Goal: Task Accomplishment & Management: Manage account settings

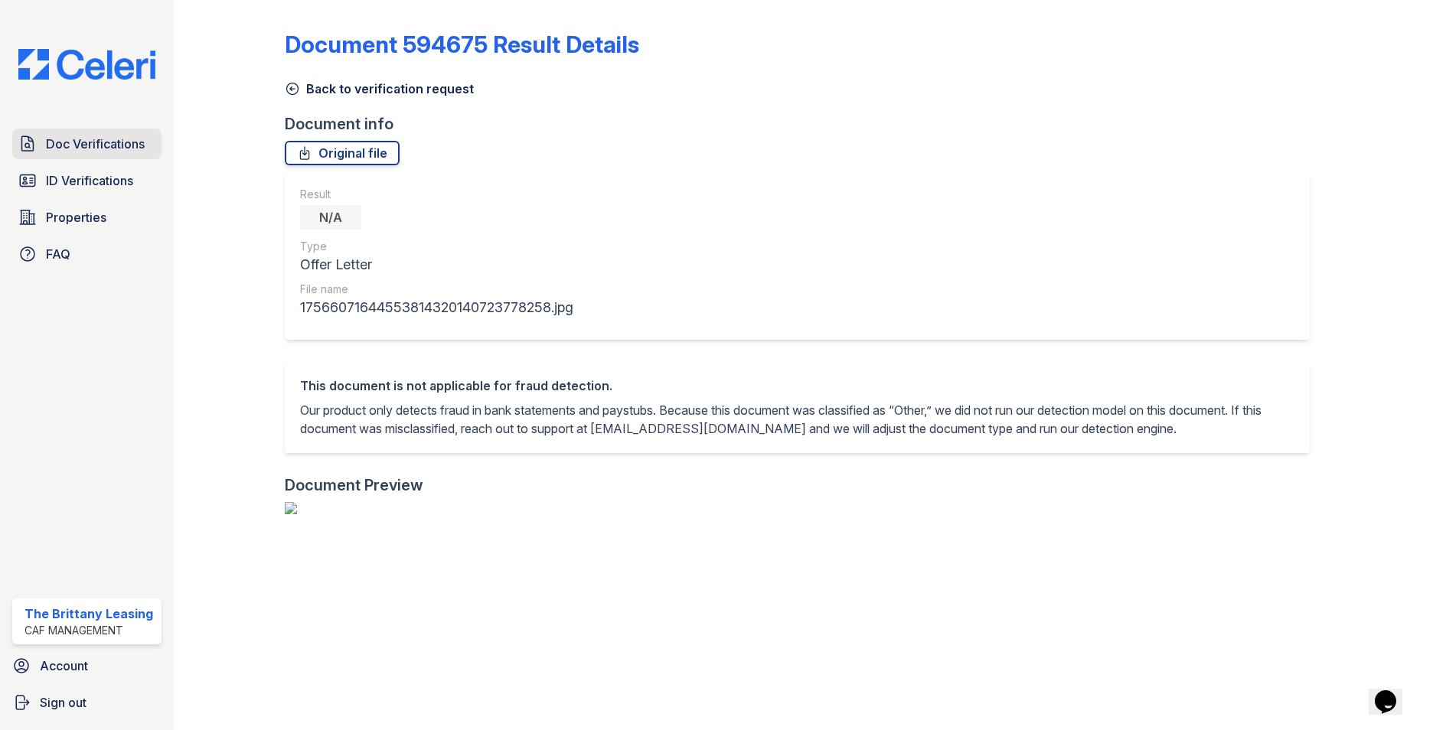
click at [92, 142] on span "Doc Verifications" at bounding box center [95, 144] width 99 height 18
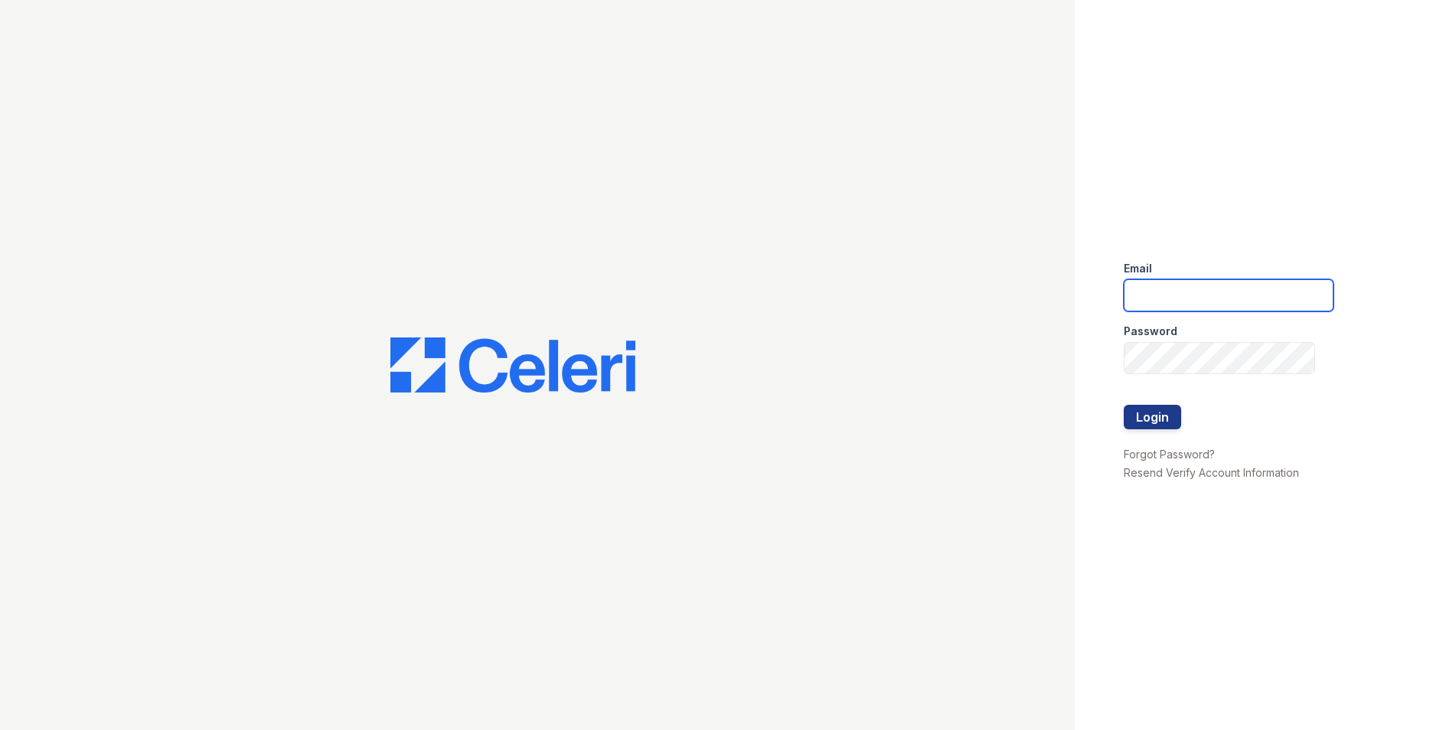
type input "[DOMAIN_NAME][EMAIL_ADDRESS][DOMAIN_NAME]"
click at [1160, 416] on button "Login" at bounding box center [1152, 417] width 57 height 24
